Goal: Information Seeking & Learning: Learn about a topic

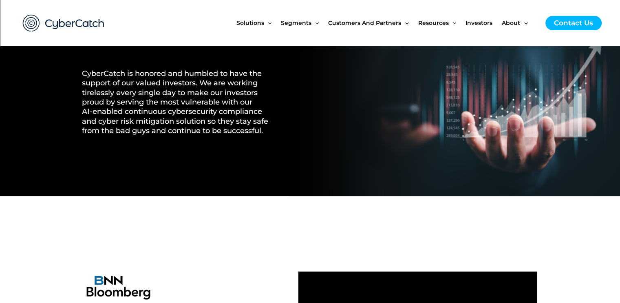
scroll to position [82, 0]
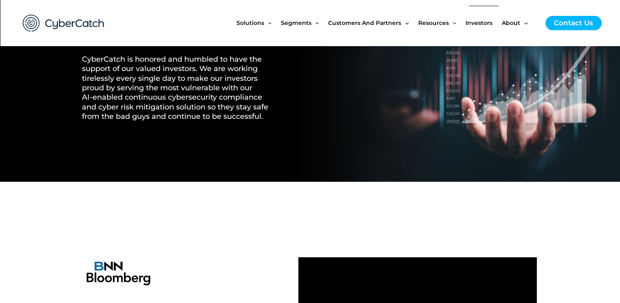
click at [472, 25] on span "Investors" at bounding box center [479, 23] width 27 height 34
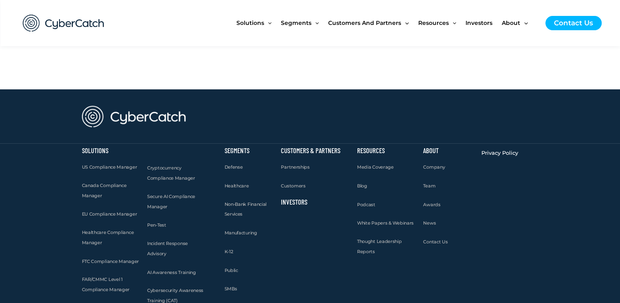
scroll to position [2502, 0]
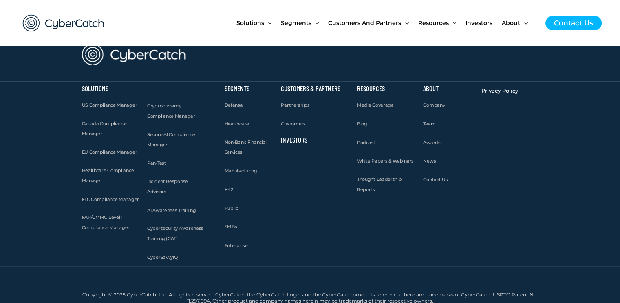
click at [482, 26] on span "Investors" at bounding box center [479, 23] width 27 height 34
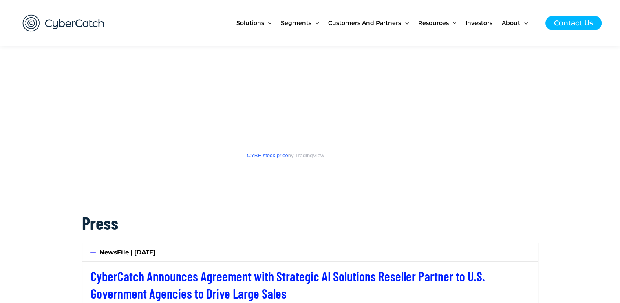
scroll to position [1346, 0]
